Goal: Check status

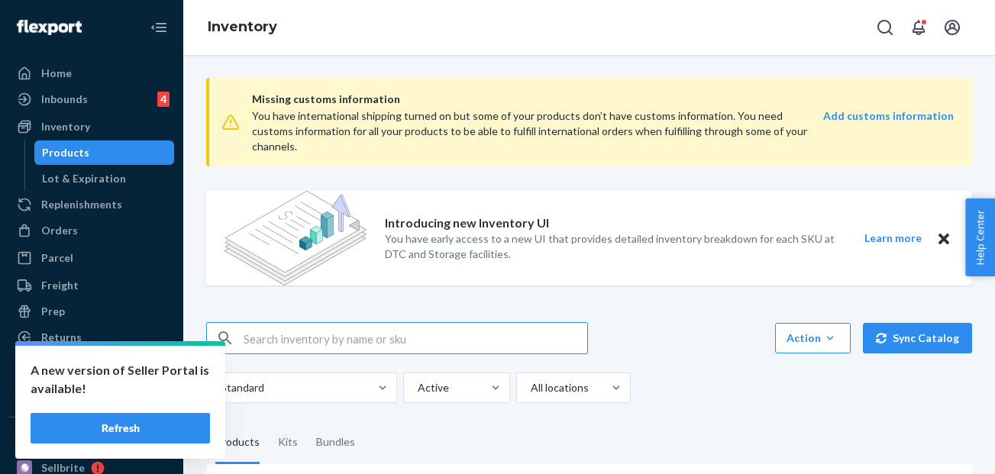
scroll to position [0, 82]
click at [63, 95] on div "Inbounds" at bounding box center [64, 99] width 47 height 15
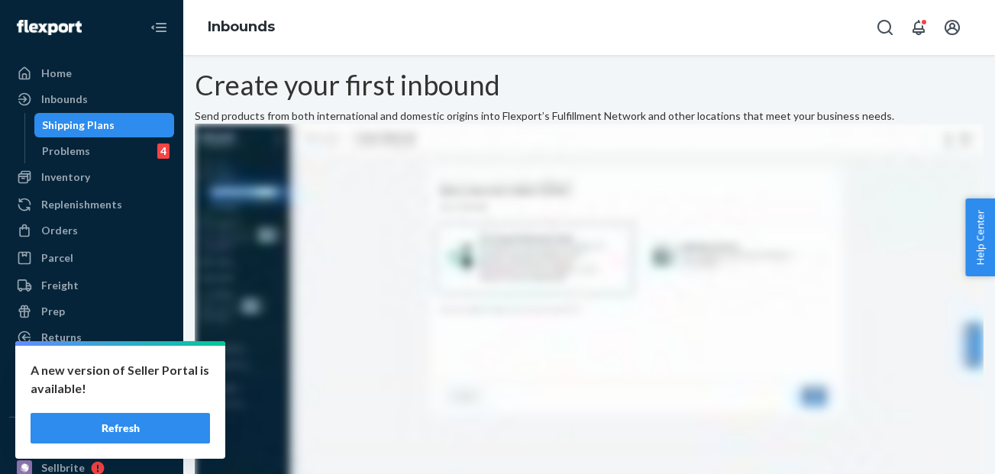
click at [122, 428] on button "Refresh" at bounding box center [120, 428] width 179 height 31
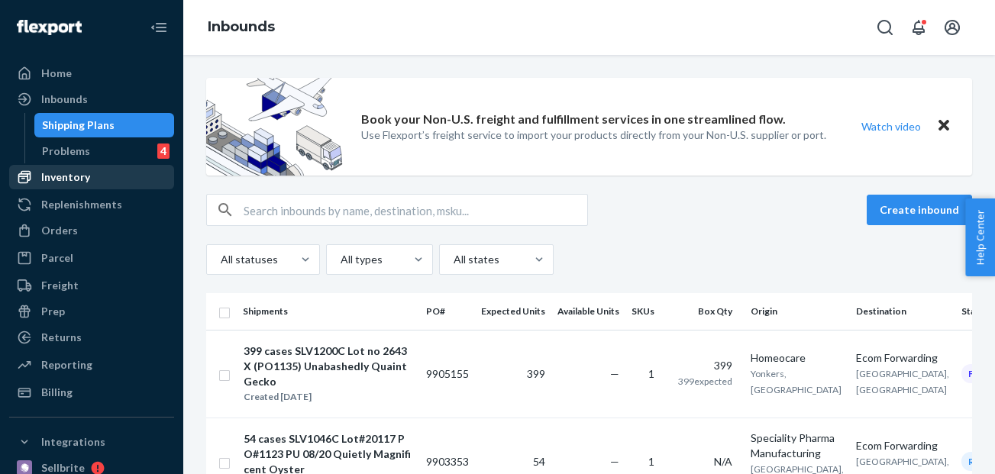
click at [79, 183] on div "Inventory" at bounding box center [65, 177] width 49 height 15
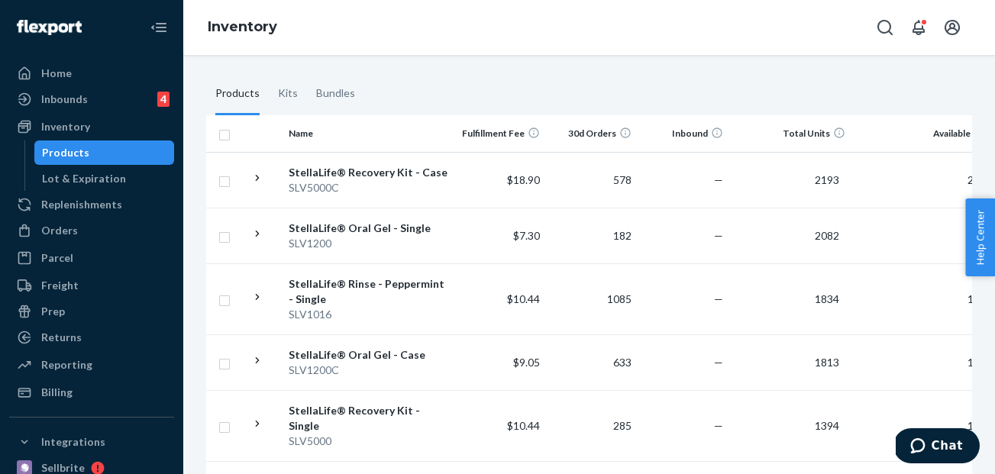
scroll to position [346, 0]
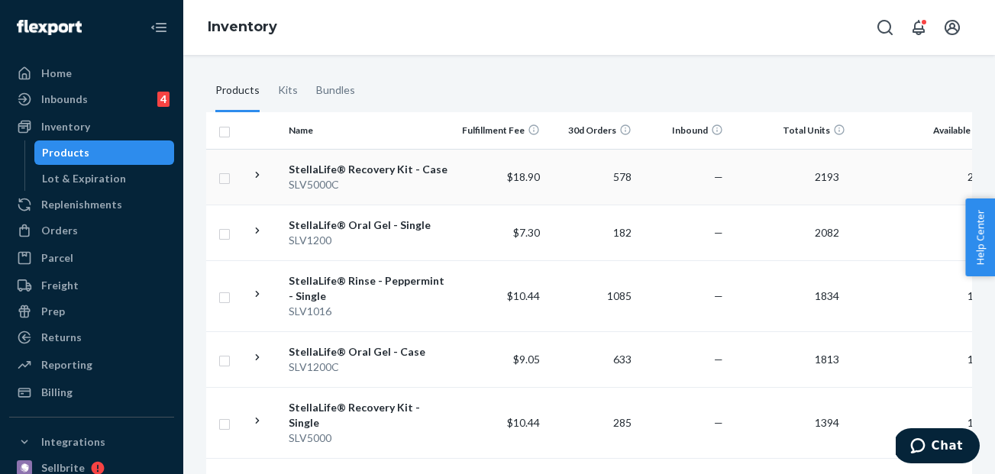
click at [343, 162] on div "StellaLife® Recovery Kit - Case" at bounding box center [369, 169] width 160 height 15
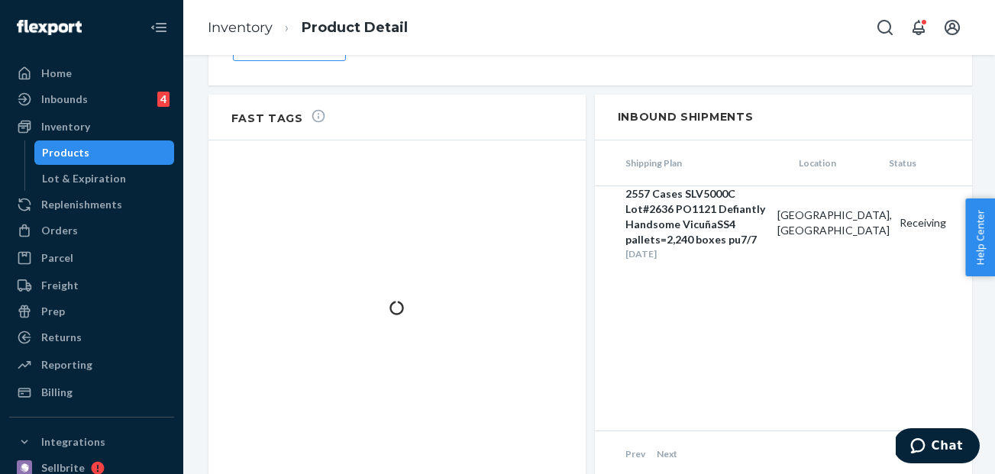
scroll to position [2178, 0]
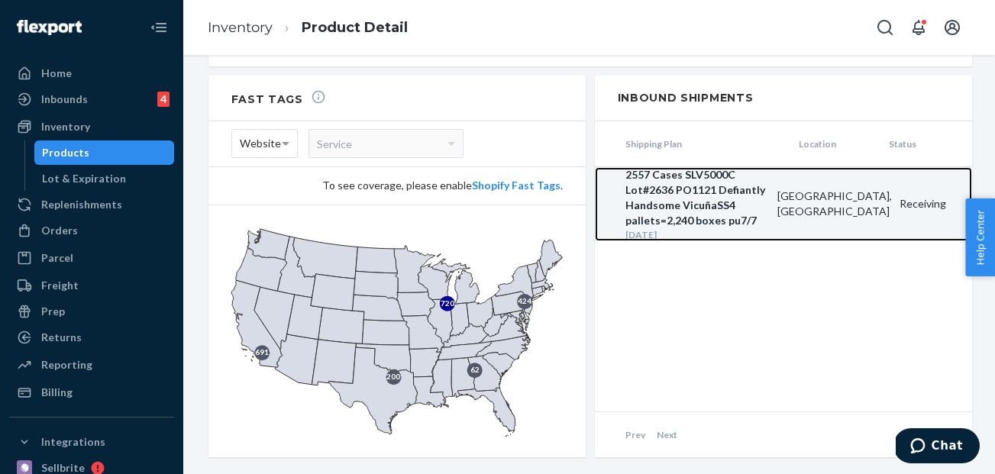
click at [671, 167] on div "2557 Cases SLV5000C Lot#2636 PO1121 Defiantly Handsome VicuñaSS4 pallets=2,240 …" at bounding box center [698, 197] width 144 height 61
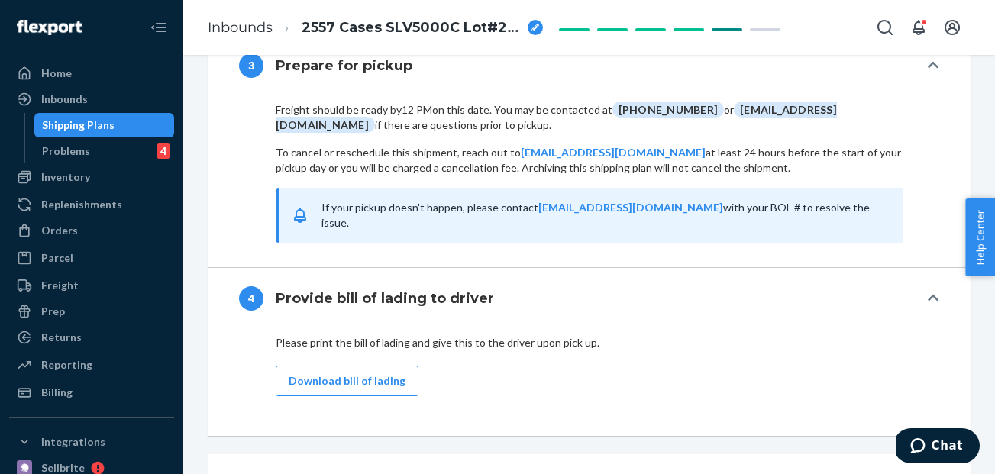
scroll to position [1644, 0]
